Goal: Download file/media

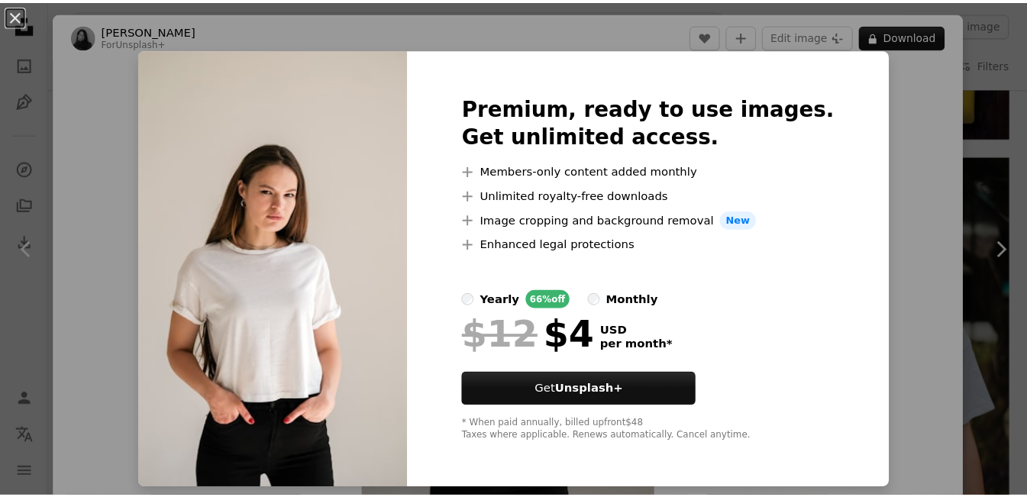
scroll to position [1679, 0]
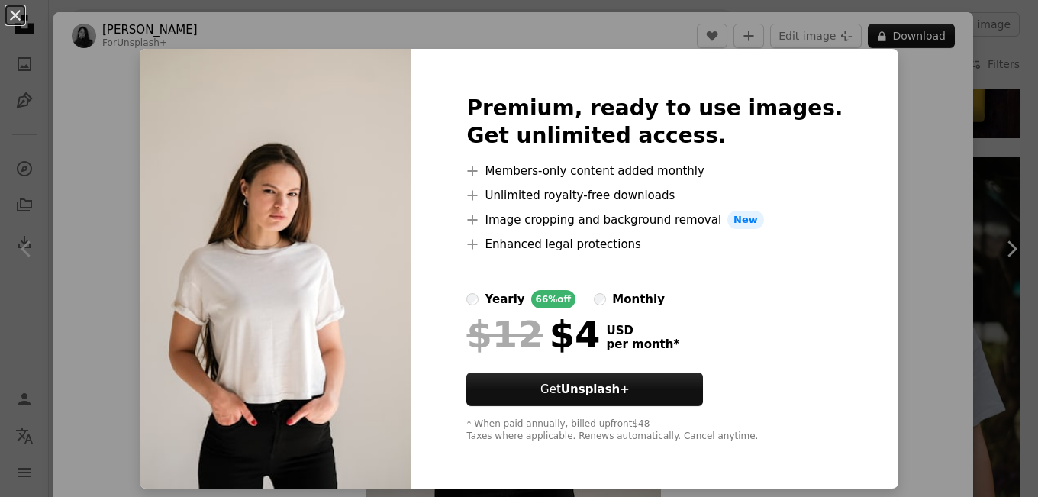
click at [877, 274] on div "An X shape Premium, ready to use images. Get unlimited access. A plus sign Memb…" at bounding box center [519, 248] width 1038 height 497
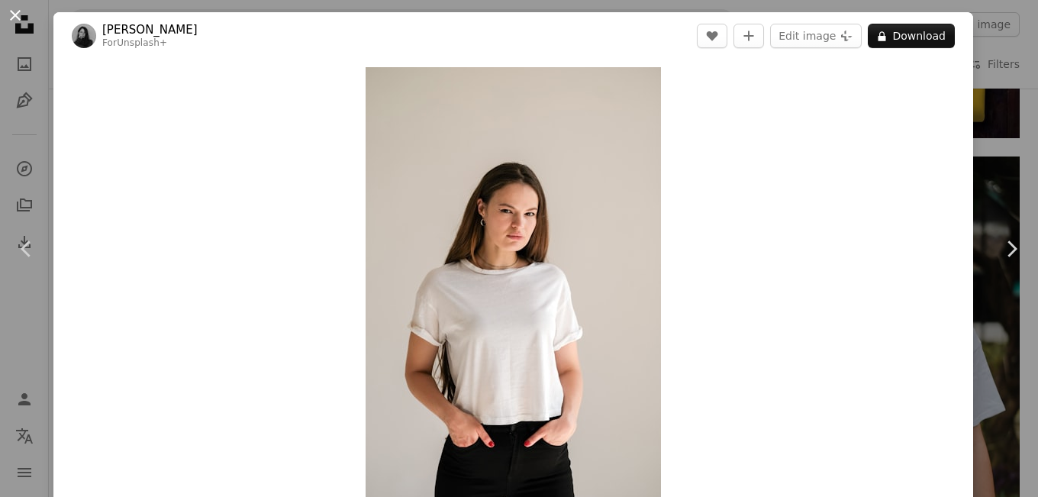
click at [12, 15] on button "An X shape" at bounding box center [15, 15] width 18 height 18
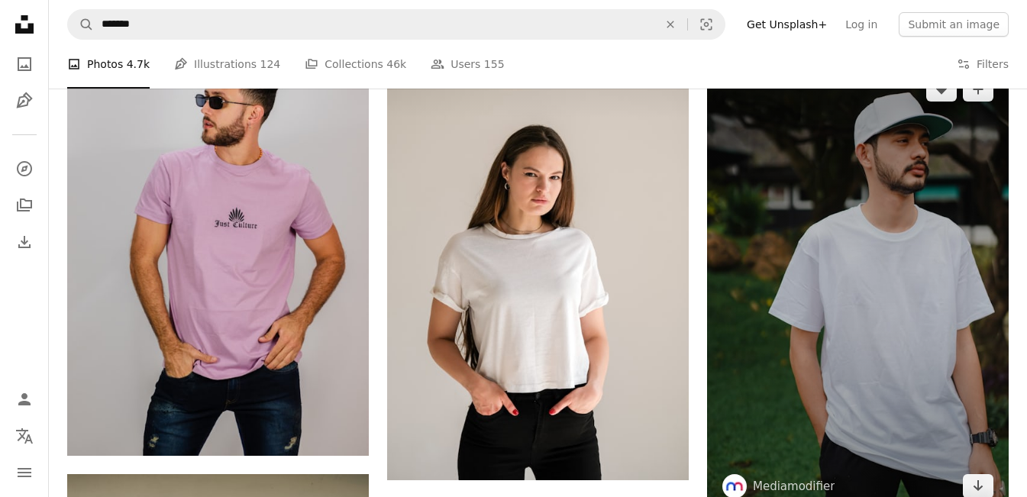
scroll to position [1832, 0]
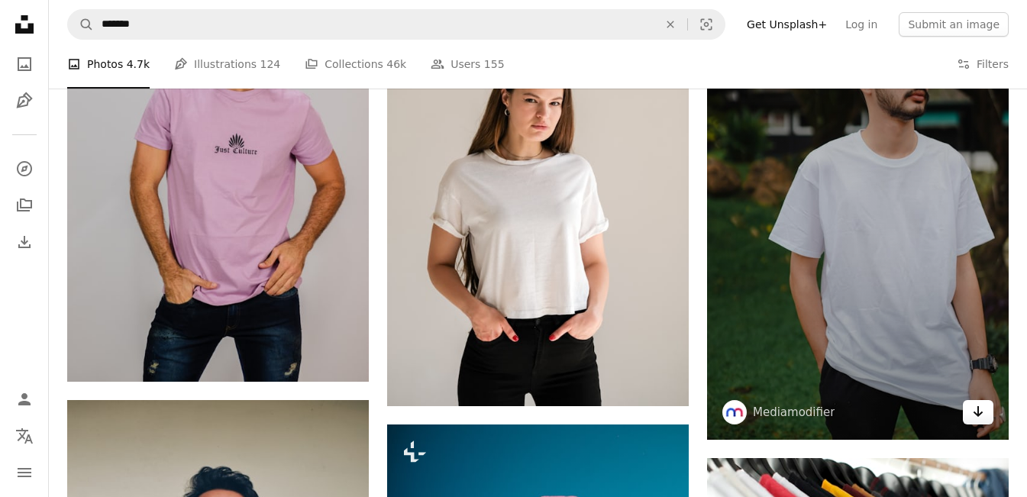
click at [980, 414] on icon "Download" at bounding box center [978, 411] width 10 height 11
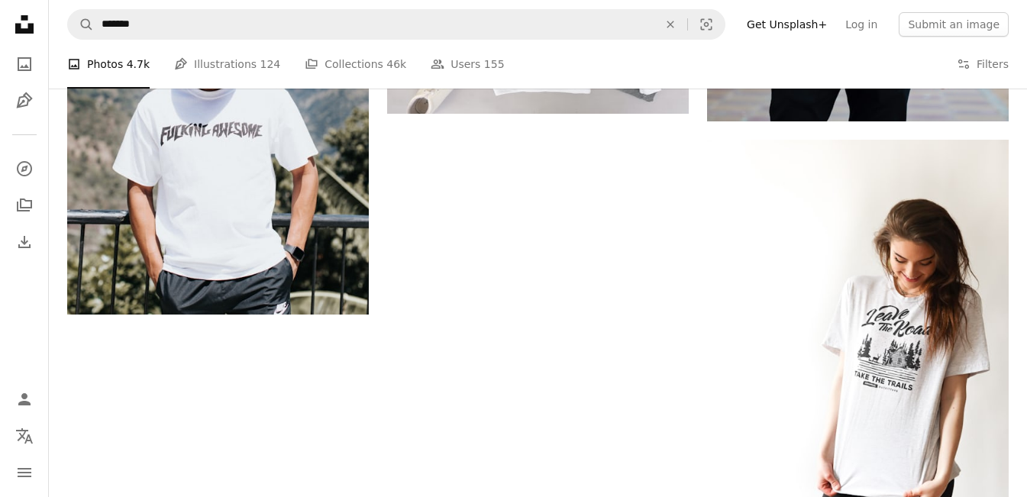
scroll to position [2652, 0]
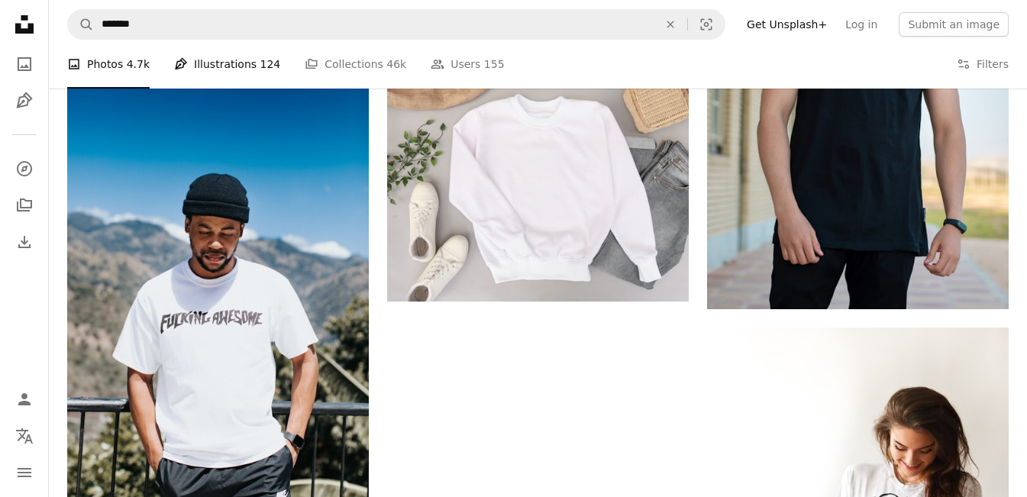
click at [237, 57] on link "Pen Tool Illustrations 124" at bounding box center [227, 64] width 106 height 49
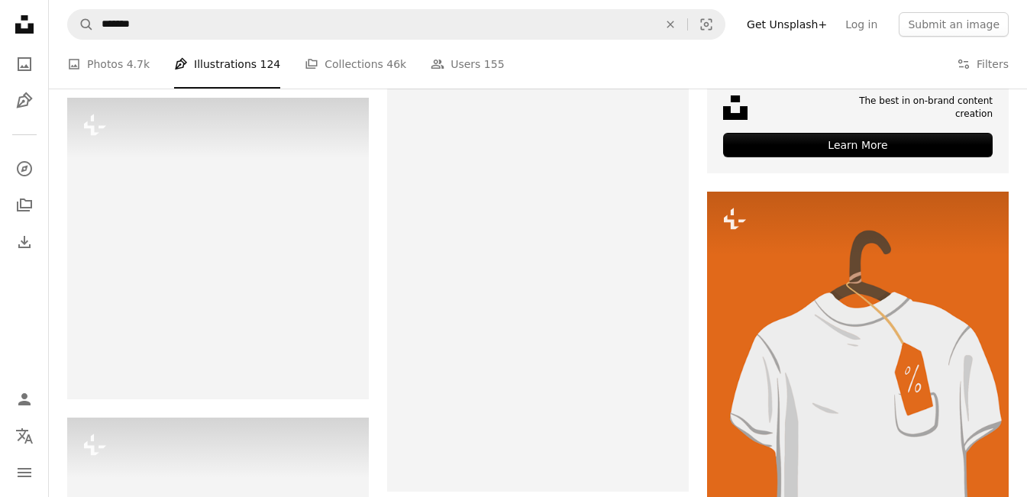
scroll to position [458, 0]
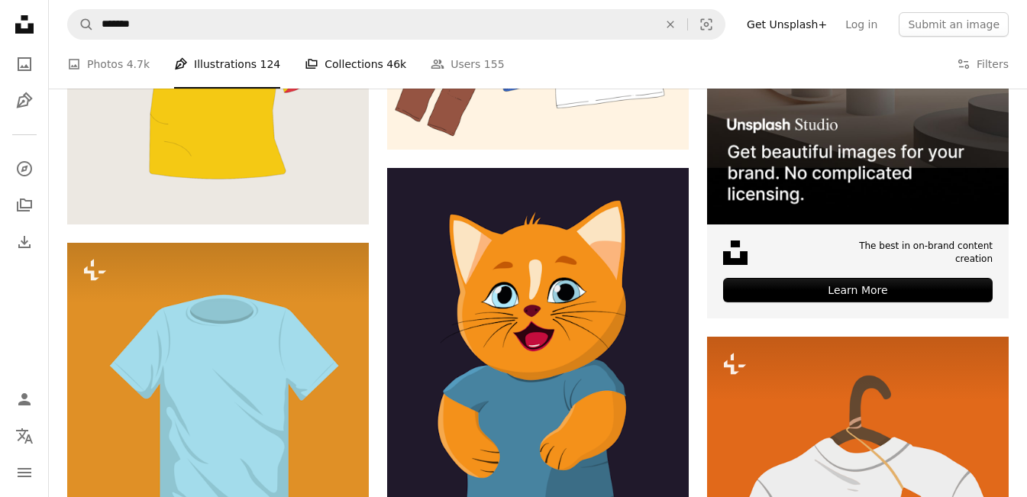
click at [360, 63] on link "A stack of folders Collections 46k" at bounding box center [356, 64] width 102 height 49
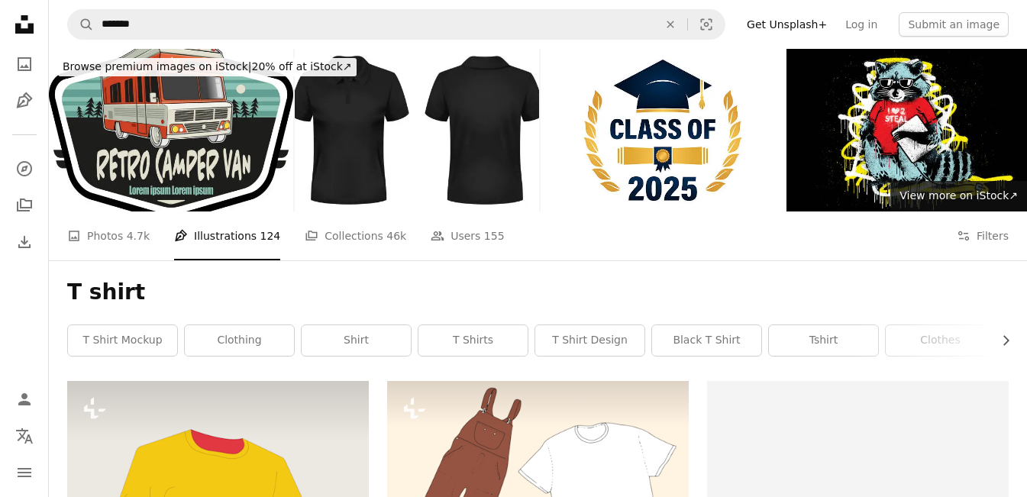
scroll to position [458, 0]
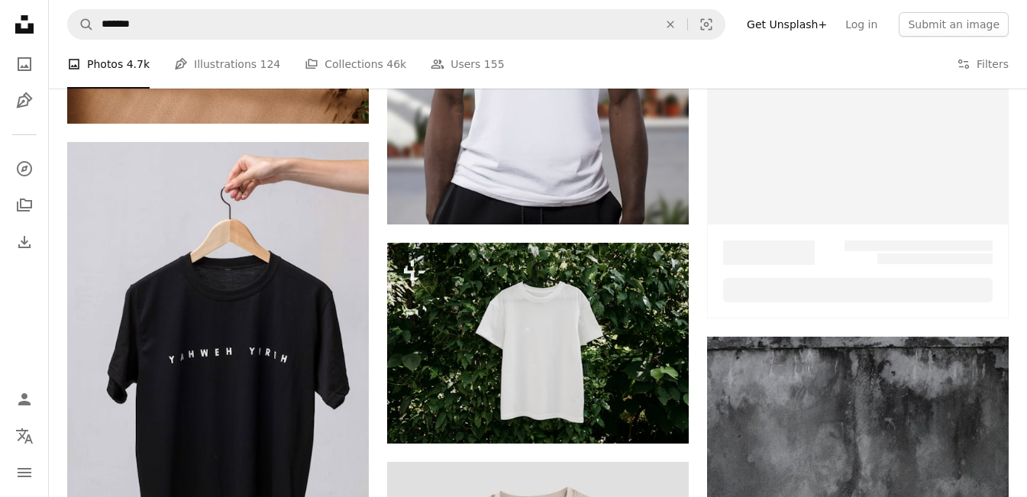
scroll to position [2653, 0]
